Goal: Download file/media

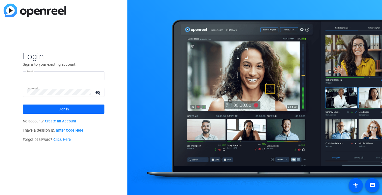
type input "[EMAIL_ADDRESS][DOMAIN_NAME]"
click at [61, 109] on span "Sign in" at bounding box center [64, 109] width 10 height 13
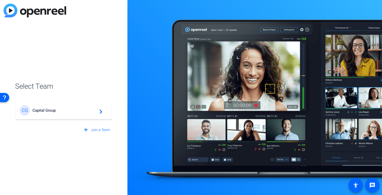
click at [44, 111] on span "Capital Group" at bounding box center [64, 110] width 64 height 5
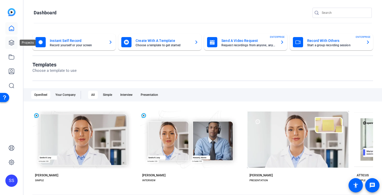
click at [13, 43] on icon at bounding box center [11, 43] width 6 height 6
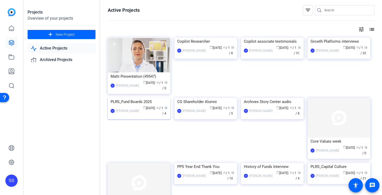
click at [153, 98] on img at bounding box center [139, 98] width 63 height 0
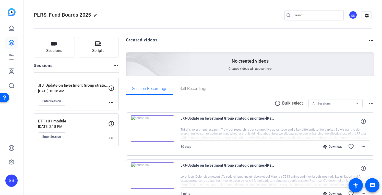
click at [89, 103] on div "Enter Session" at bounding box center [73, 101] width 70 height 9
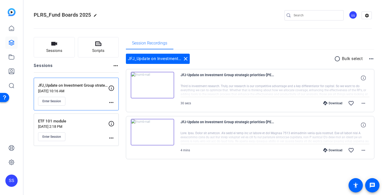
click at [335, 149] on div "Download" at bounding box center [333, 150] width 24 height 4
